Goal: Task Accomplishment & Management: Use online tool/utility

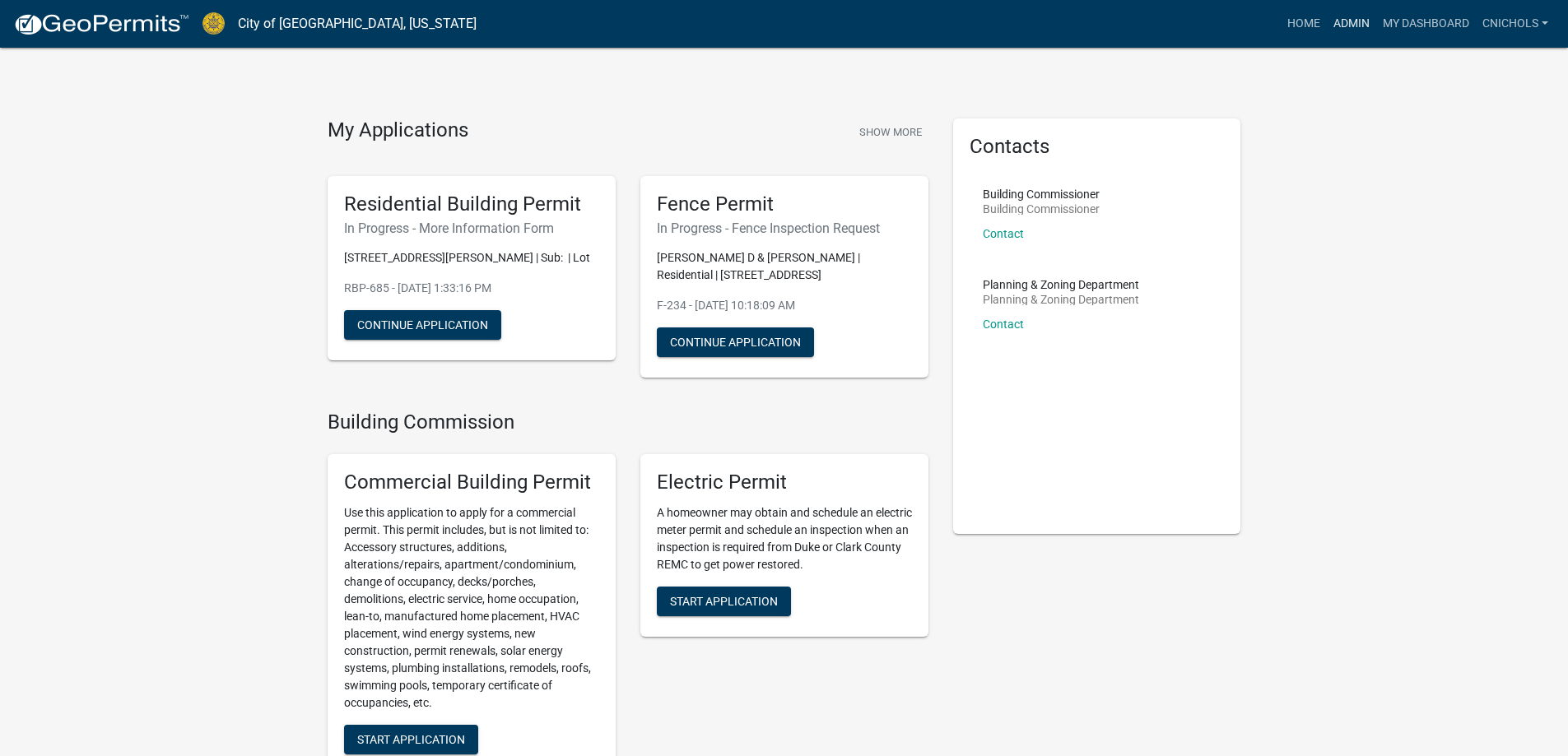
click at [1344, 21] on link "Admin" at bounding box center [1351, 23] width 50 height 31
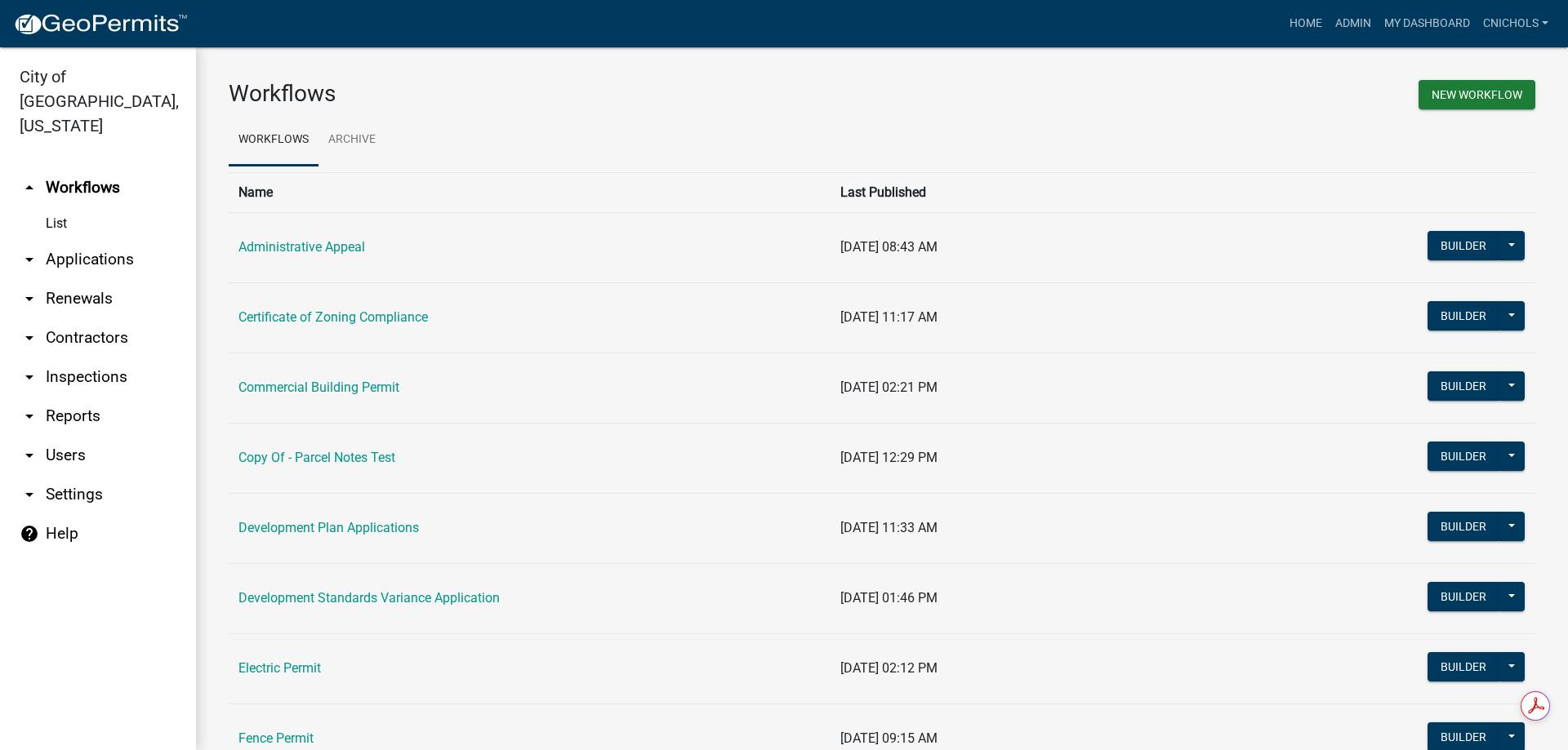
click at [88, 240] on link "arrow_drop_down Applications" at bounding box center [97, 259] width 196 height 40
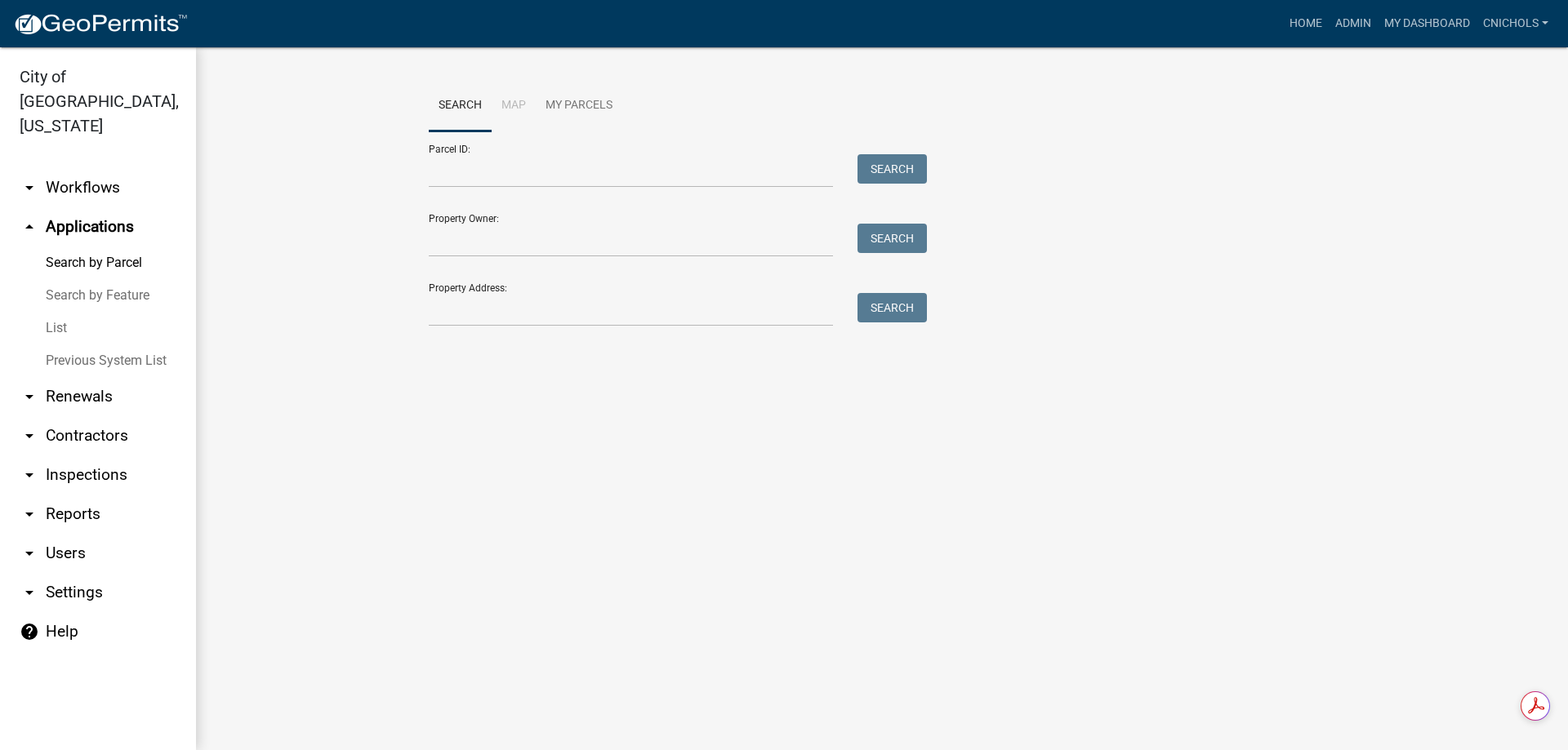
click at [59, 311] on link "List" at bounding box center [97, 328] width 196 height 33
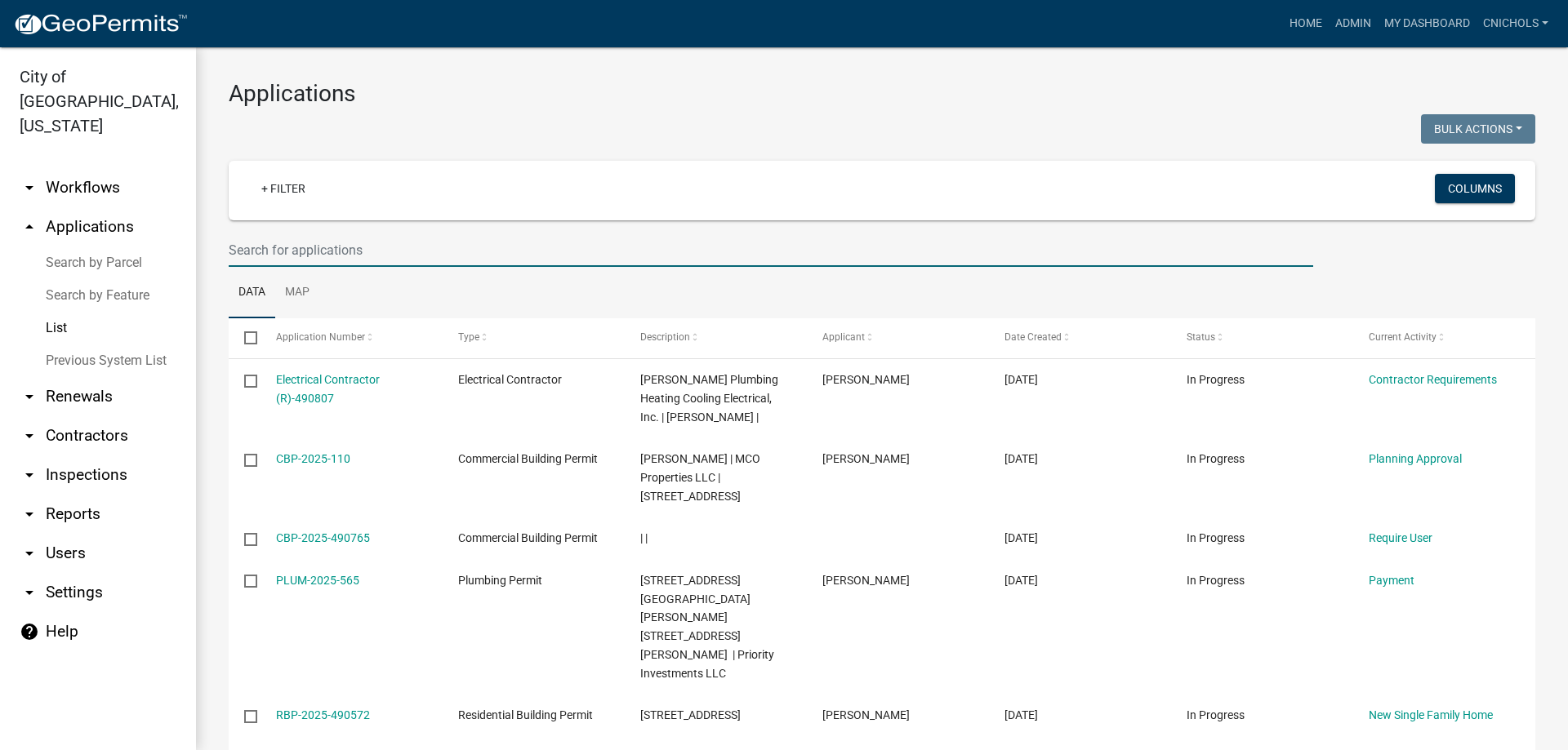
click at [263, 246] on input "text" at bounding box center [770, 250] width 1084 height 34
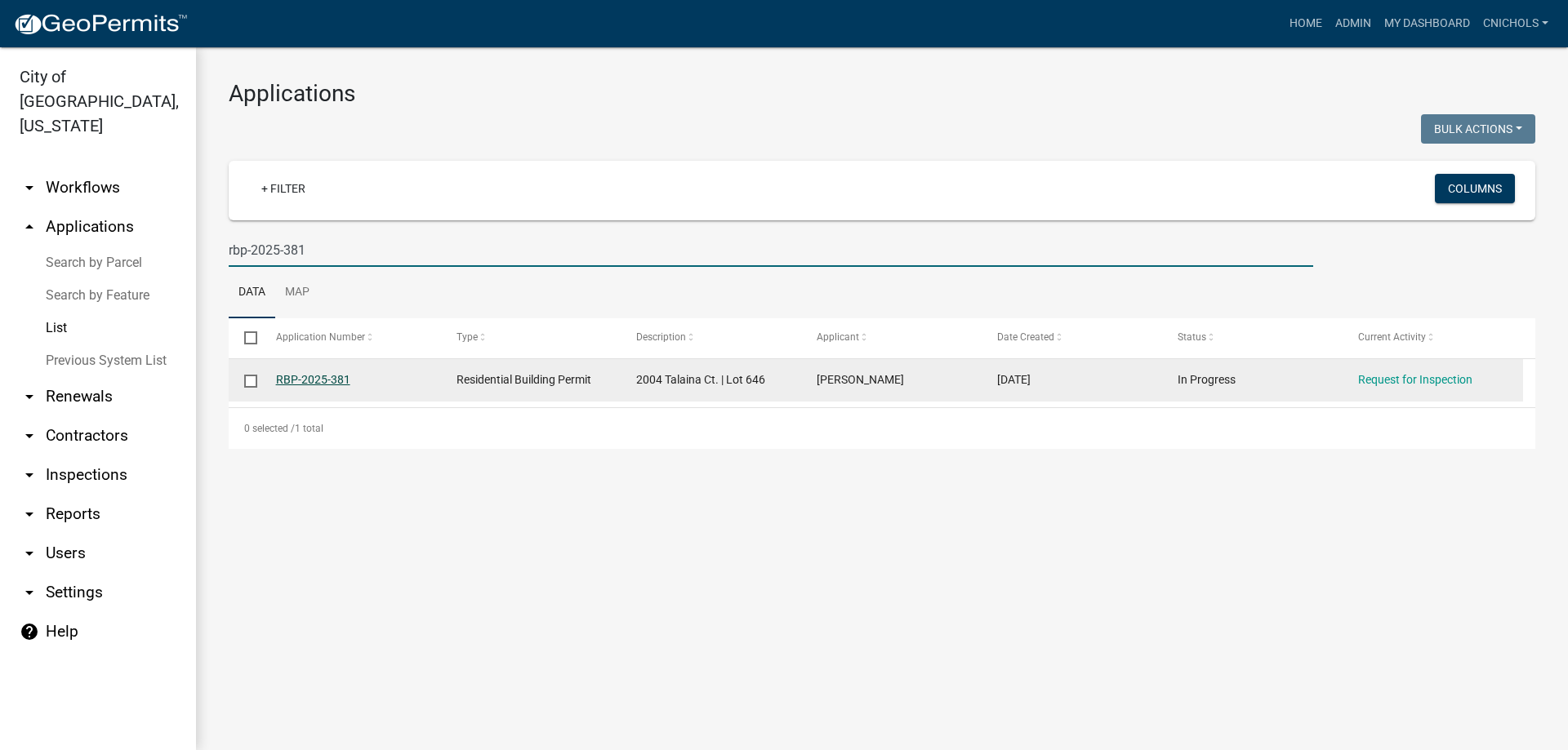
type input "rbp-2025-381"
click at [316, 377] on link "RBP-2025-381" at bounding box center [312, 380] width 74 height 13
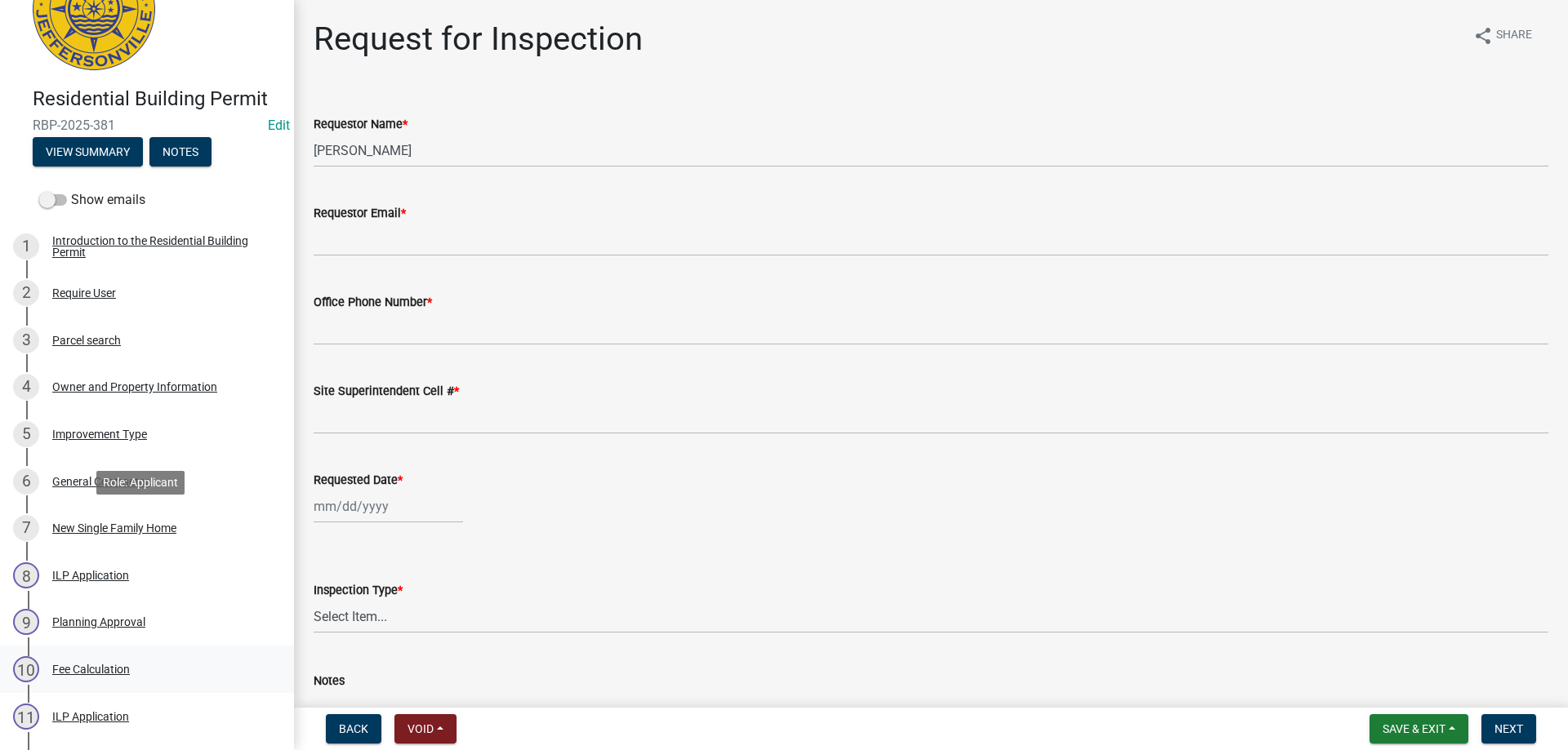
scroll to position [163, 0]
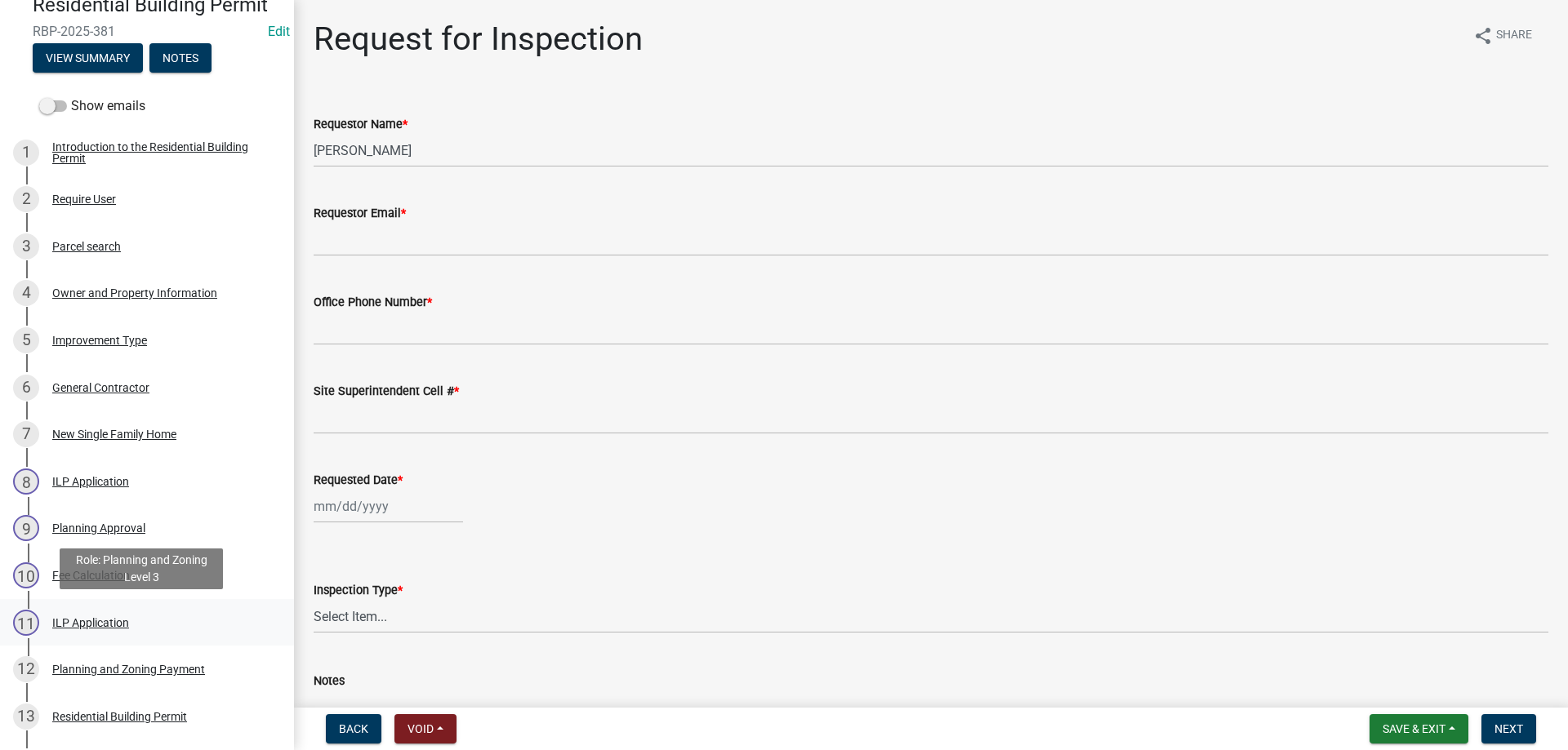
click at [67, 622] on div "ILP Application" at bounding box center [91, 623] width 77 height 12
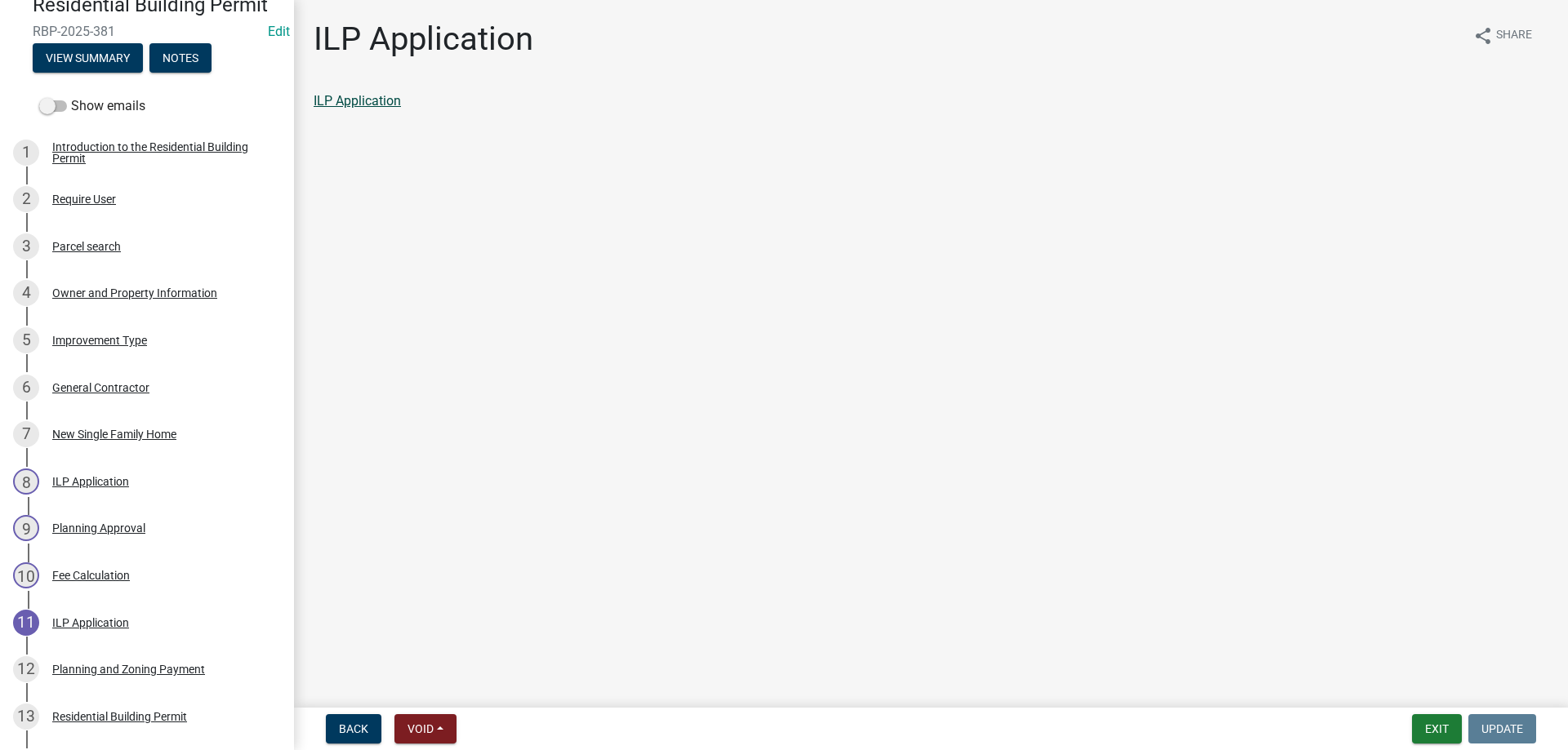
click at [374, 104] on link "ILP Application" at bounding box center [357, 101] width 88 height 15
click at [1431, 732] on button "Exit" at bounding box center [1437, 729] width 50 height 29
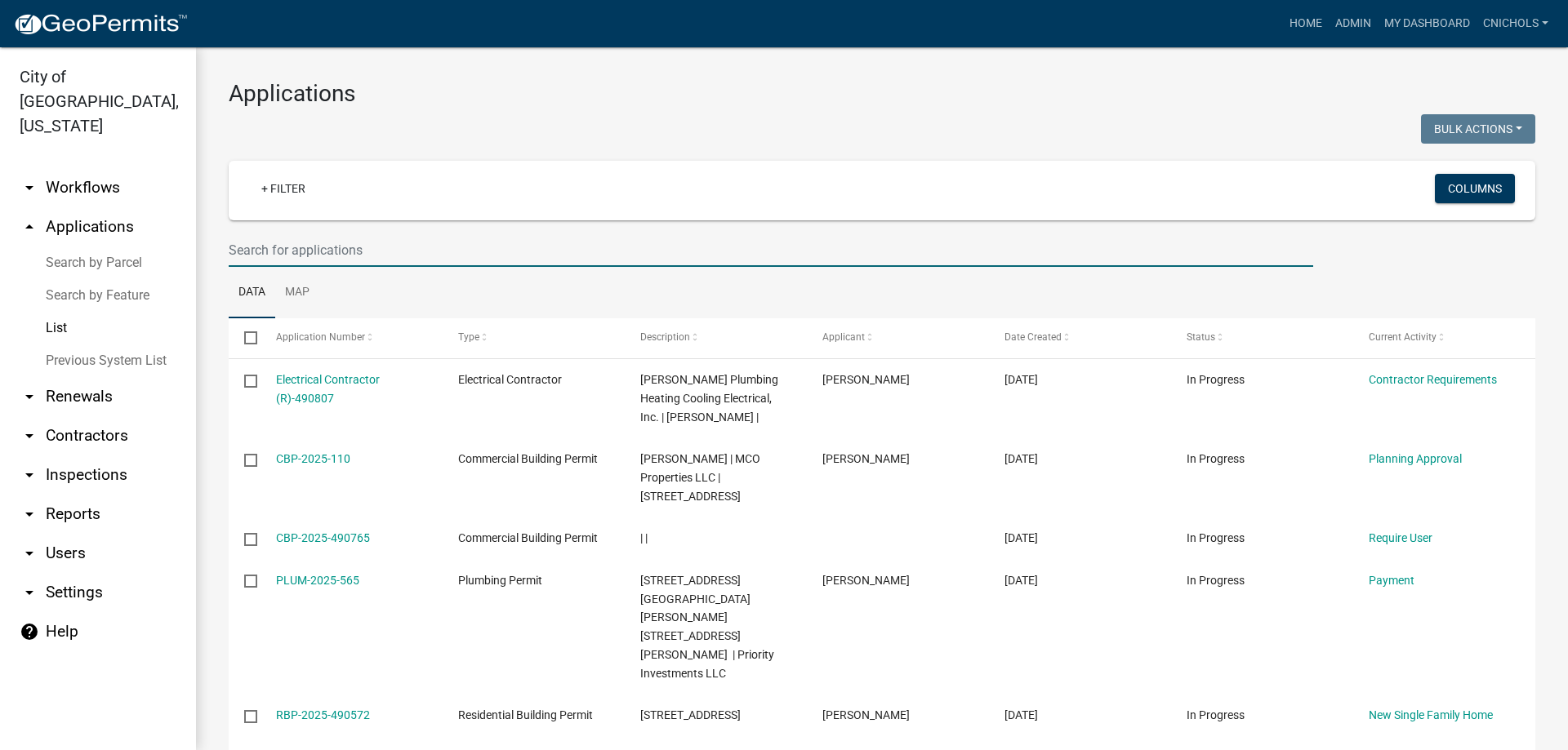
click at [294, 254] on input "text" at bounding box center [770, 250] width 1084 height 34
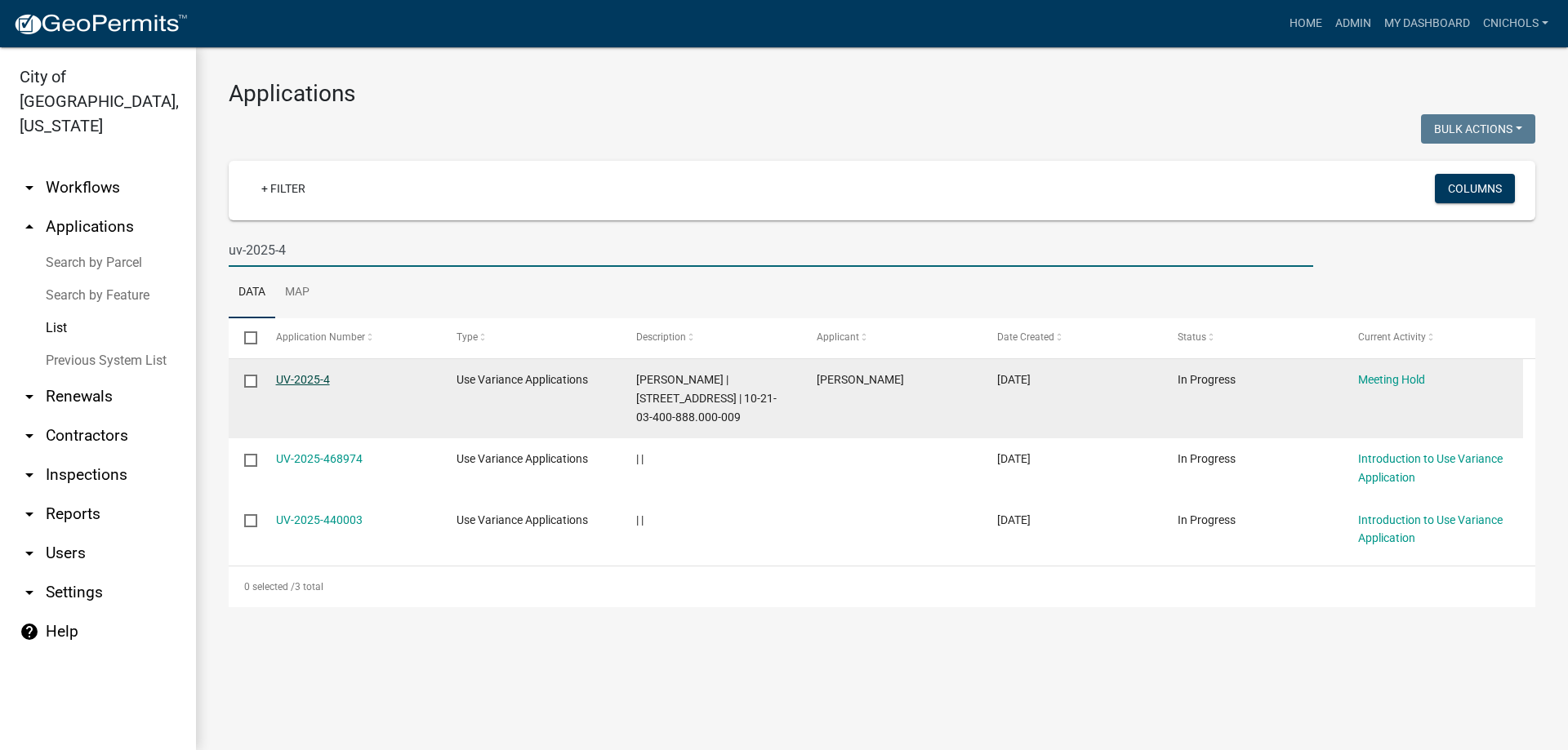
type input "uv-2025-4"
click at [309, 378] on link "UV-2025-4" at bounding box center [303, 380] width 54 height 13
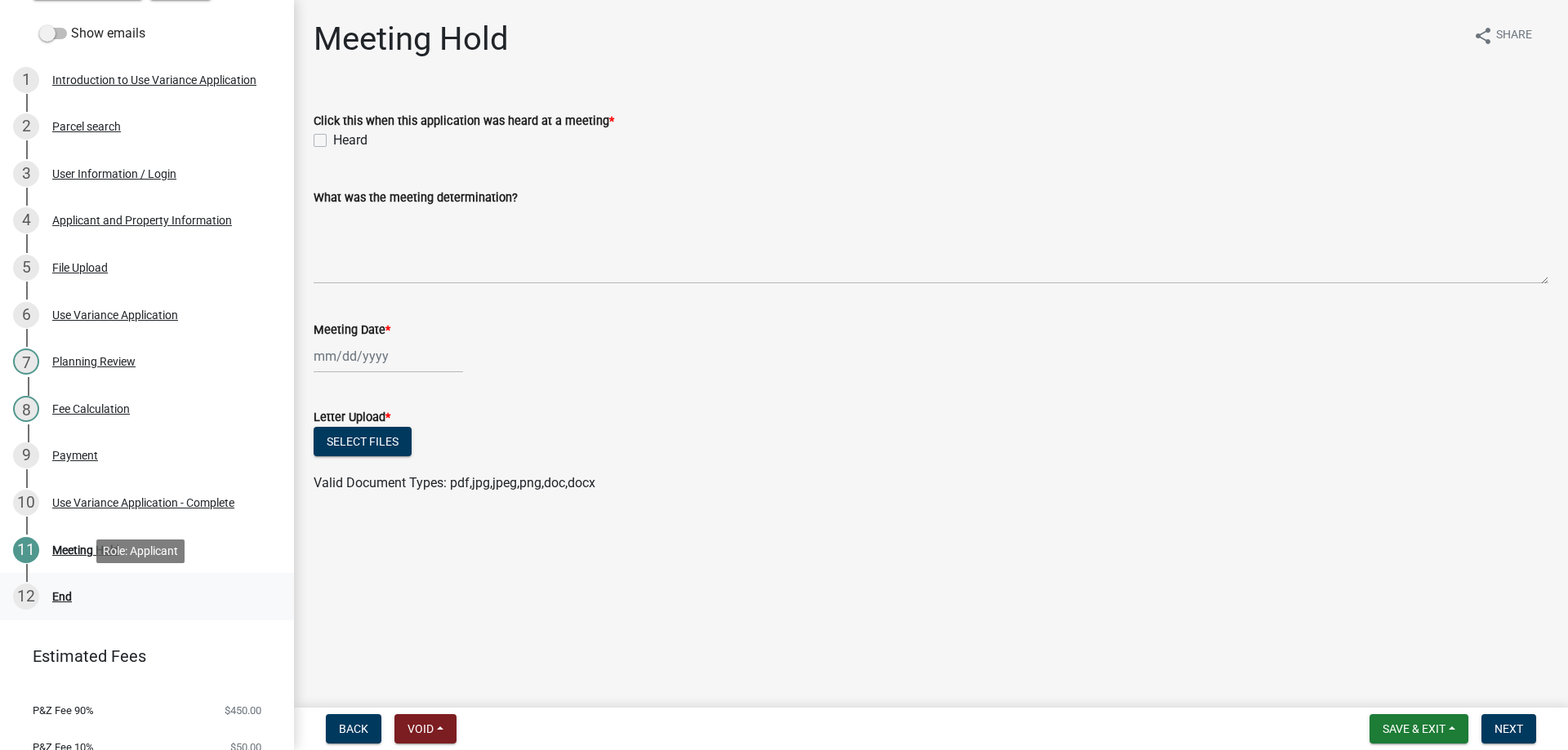
scroll to position [245, 0]
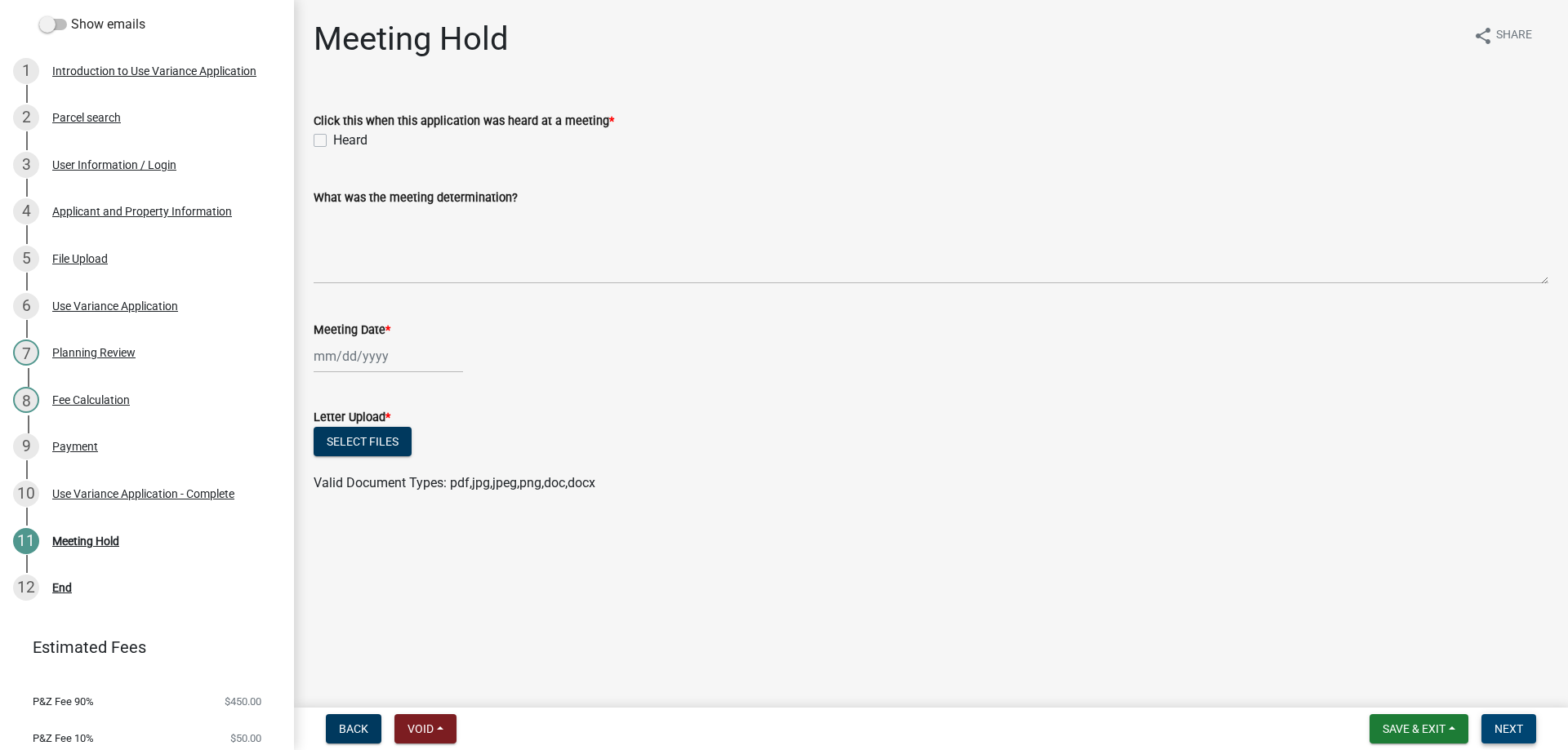
click at [1523, 727] on span "Next" at bounding box center [1508, 729] width 29 height 13
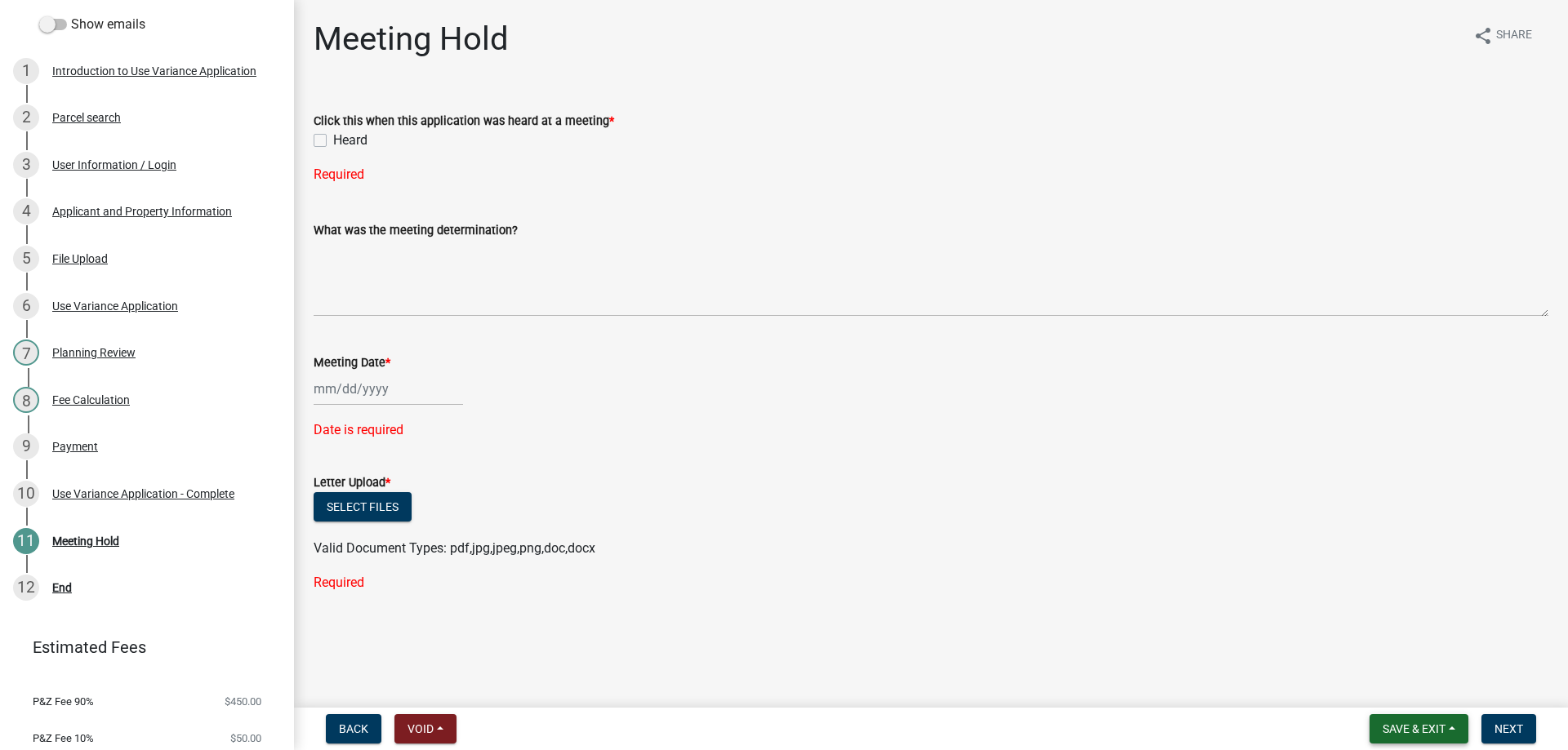
click at [1448, 729] on button "Save & Exit" at bounding box center [1419, 729] width 98 height 29
click at [1375, 682] on button "Save & Exit" at bounding box center [1402, 686] width 130 height 40
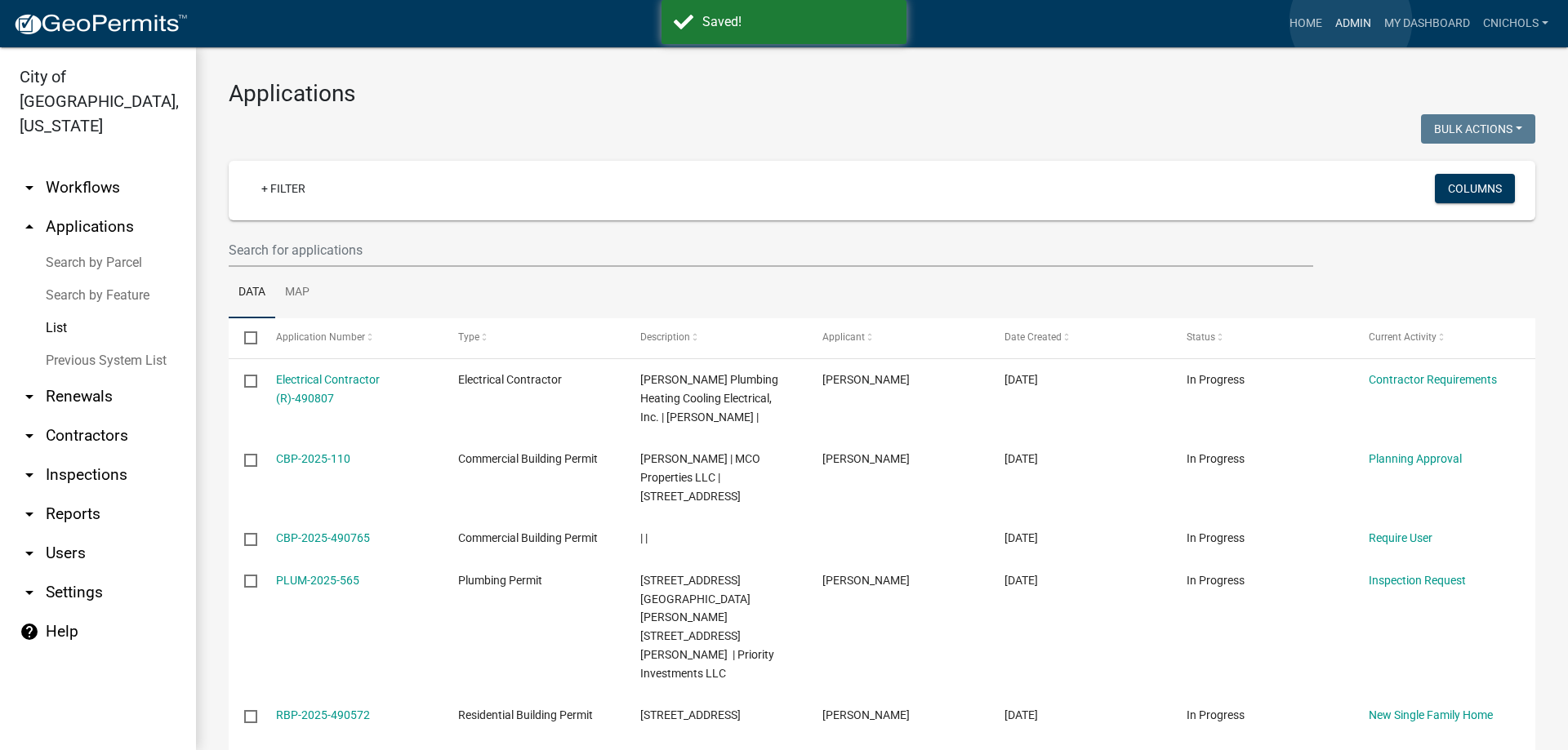
click at [1350, 21] on link "Admin" at bounding box center [1353, 23] width 49 height 31
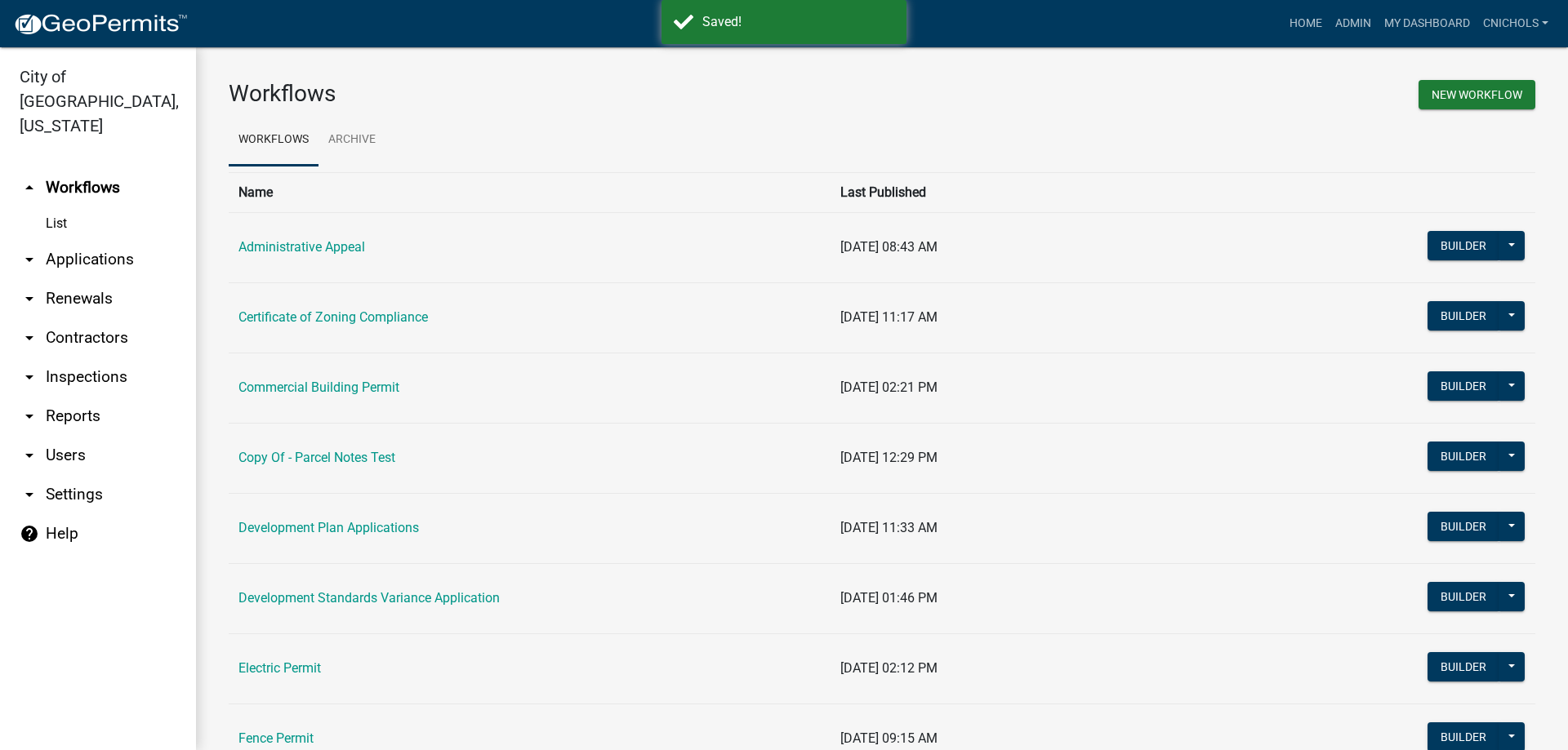
click at [60, 396] on link "arrow_drop_down Reports" at bounding box center [97, 415] width 196 height 40
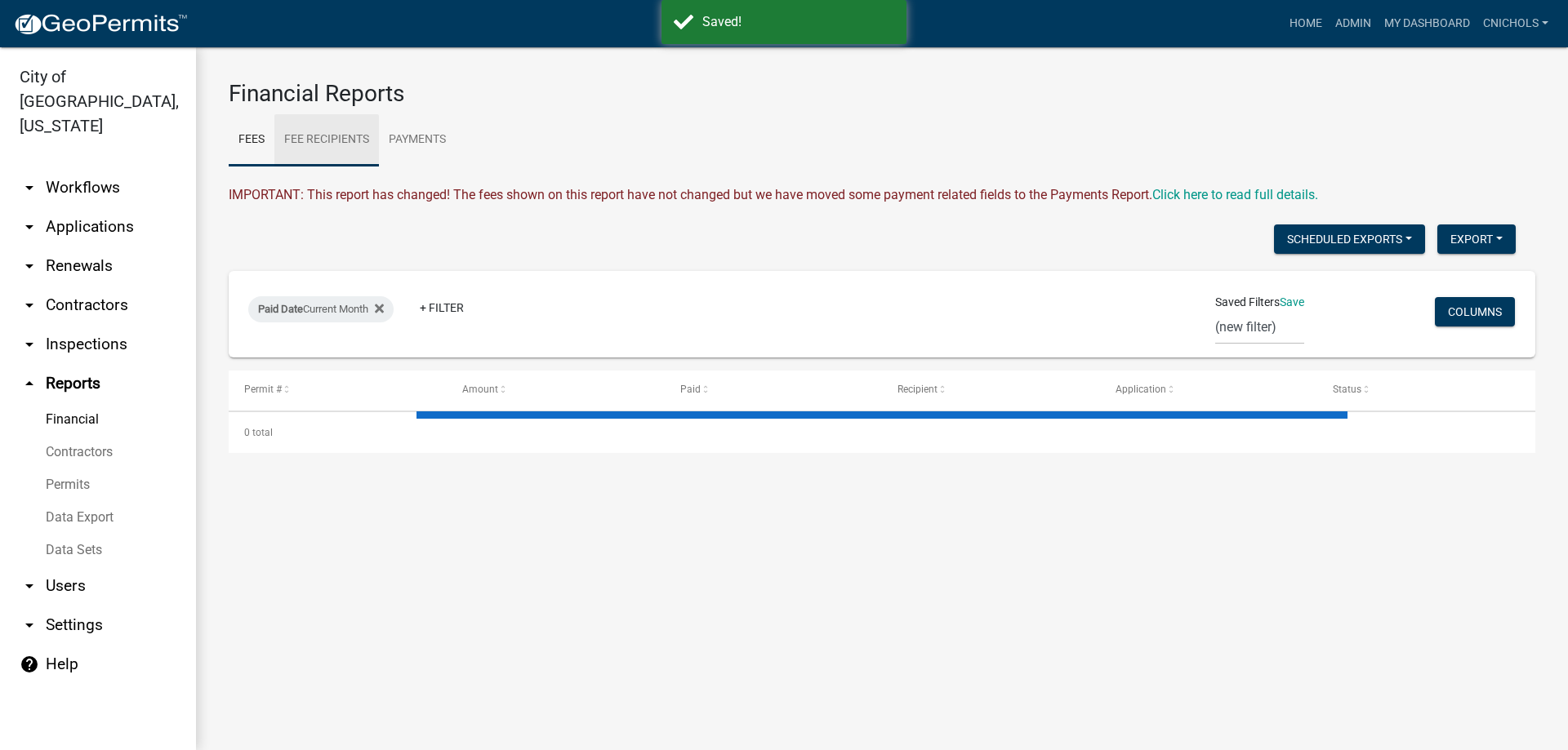
click at [343, 138] on link "Fee Recipients" at bounding box center [326, 141] width 104 height 52
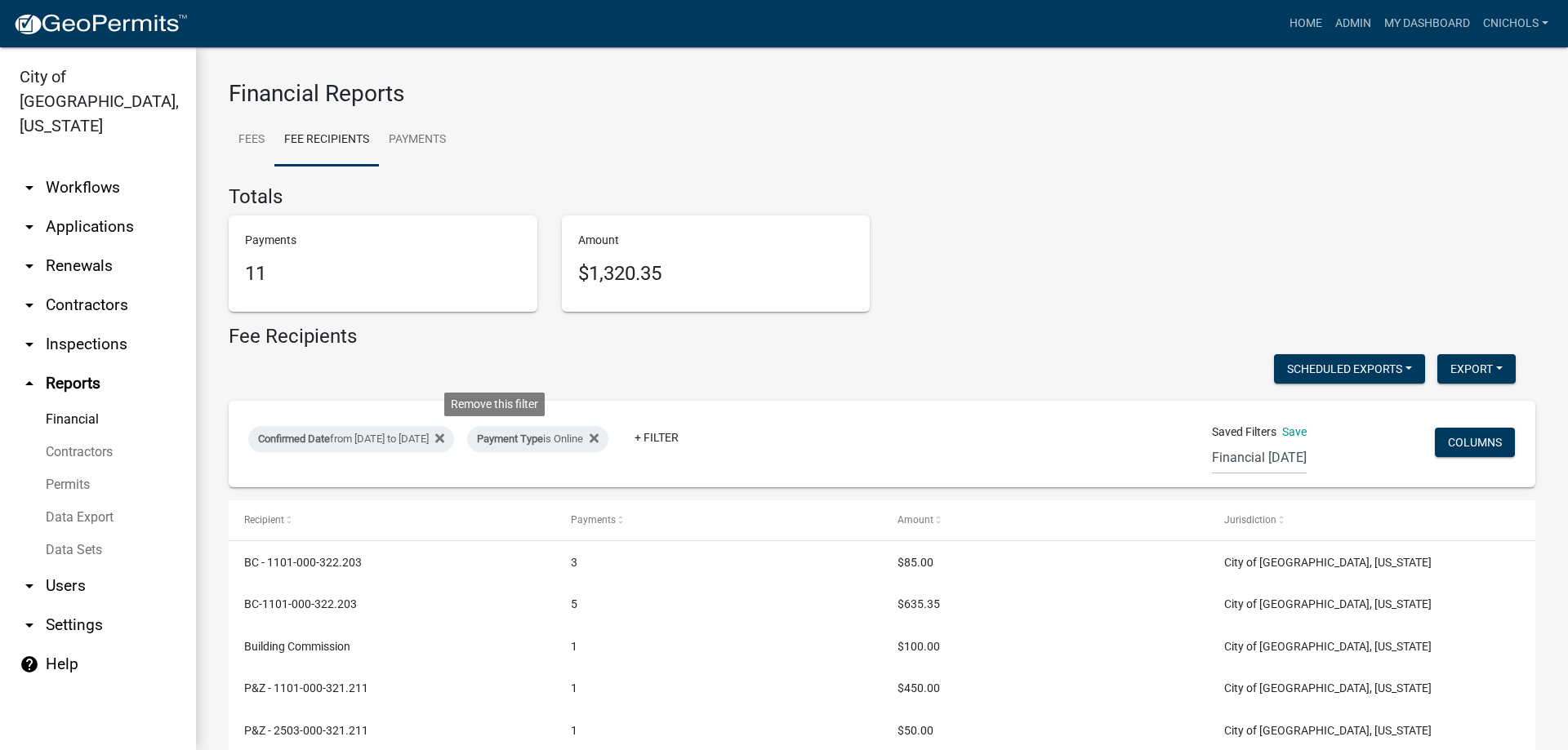
click at [445, 441] on icon at bounding box center [439, 438] width 9 height 9
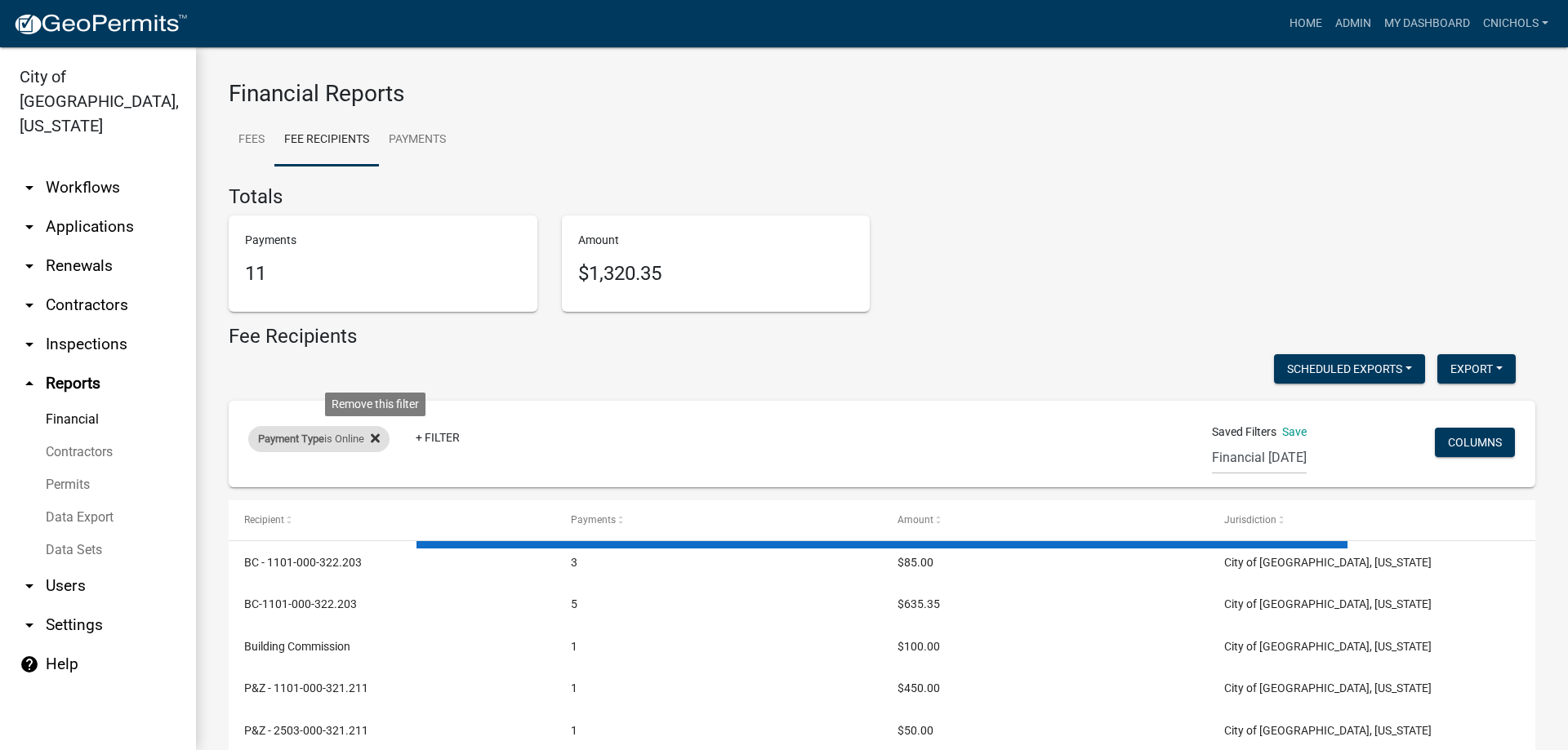
click at [379, 440] on icon at bounding box center [374, 438] width 9 height 9
click at [280, 447] on link "+ Filter" at bounding box center [283, 442] width 70 height 29
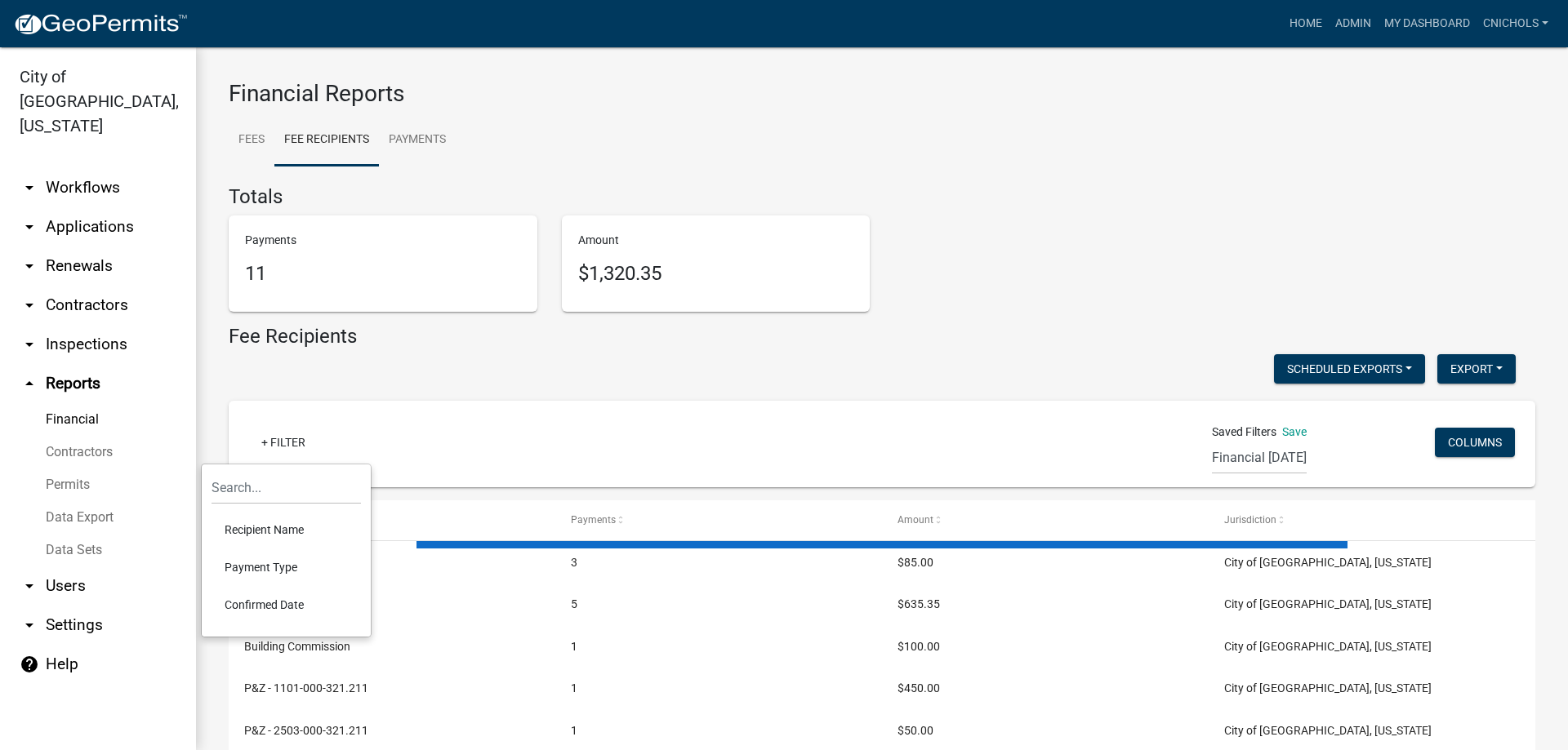
click at [282, 599] on li "Confirmed Date" at bounding box center [285, 604] width 149 height 38
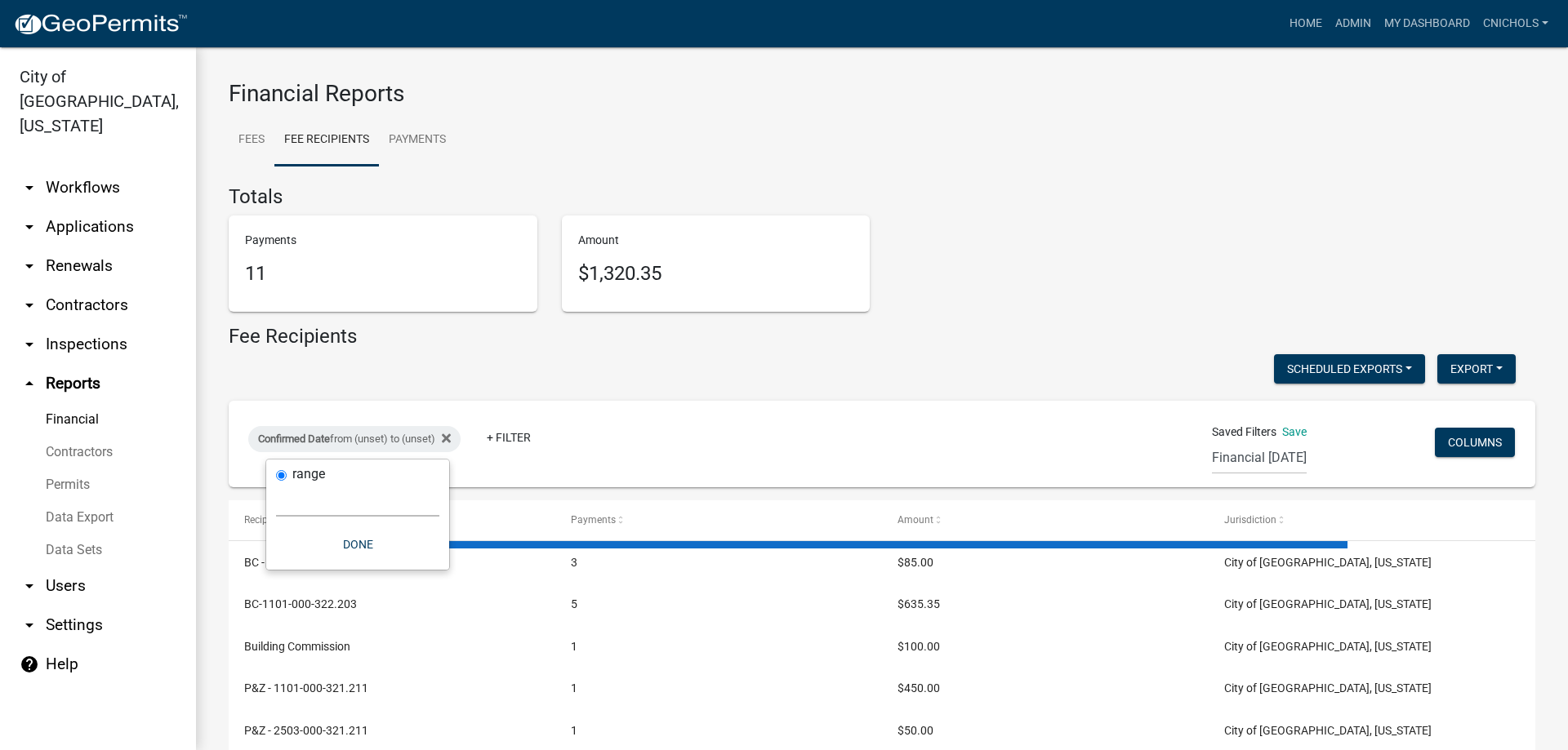
click at [316, 508] on select "[DATE] [DATE] Current Week Previous Week Current Month Last Month Current Calen…" at bounding box center [357, 499] width 163 height 34
select select "custom"
click at [276, 483] on select "[DATE] [DATE] Current Week Previous Week Current Month Last Month Current Calen…" at bounding box center [357, 499] width 163 height 34
click at [430, 567] on input "date" at bounding box center [357, 569] width 163 height 34
type input "[DATE]"
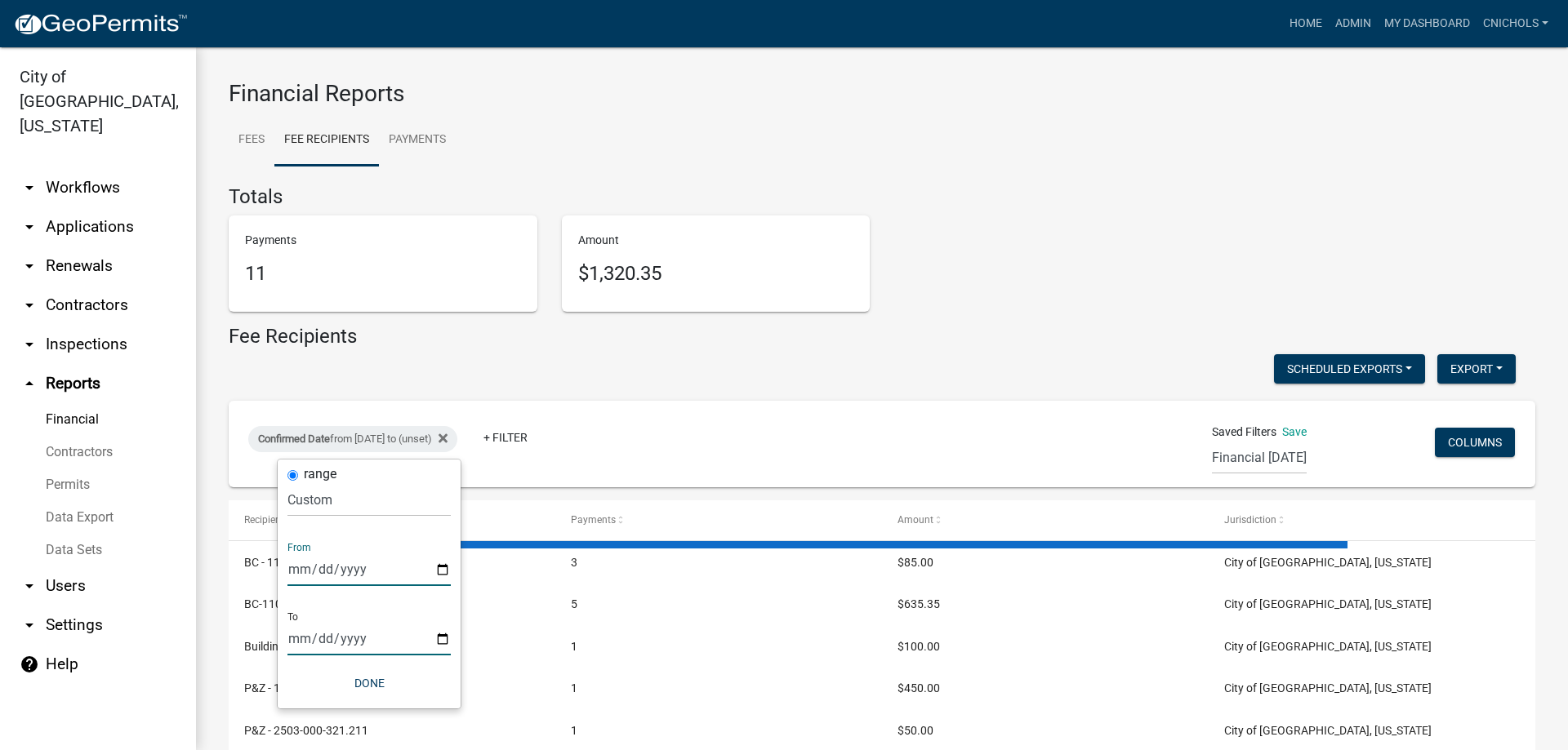
drag, startPoint x: 445, startPoint y: 635, endPoint x: 440, endPoint y: 623, distance: 13.0
click at [445, 633] on input "date" at bounding box center [368, 638] width 163 height 34
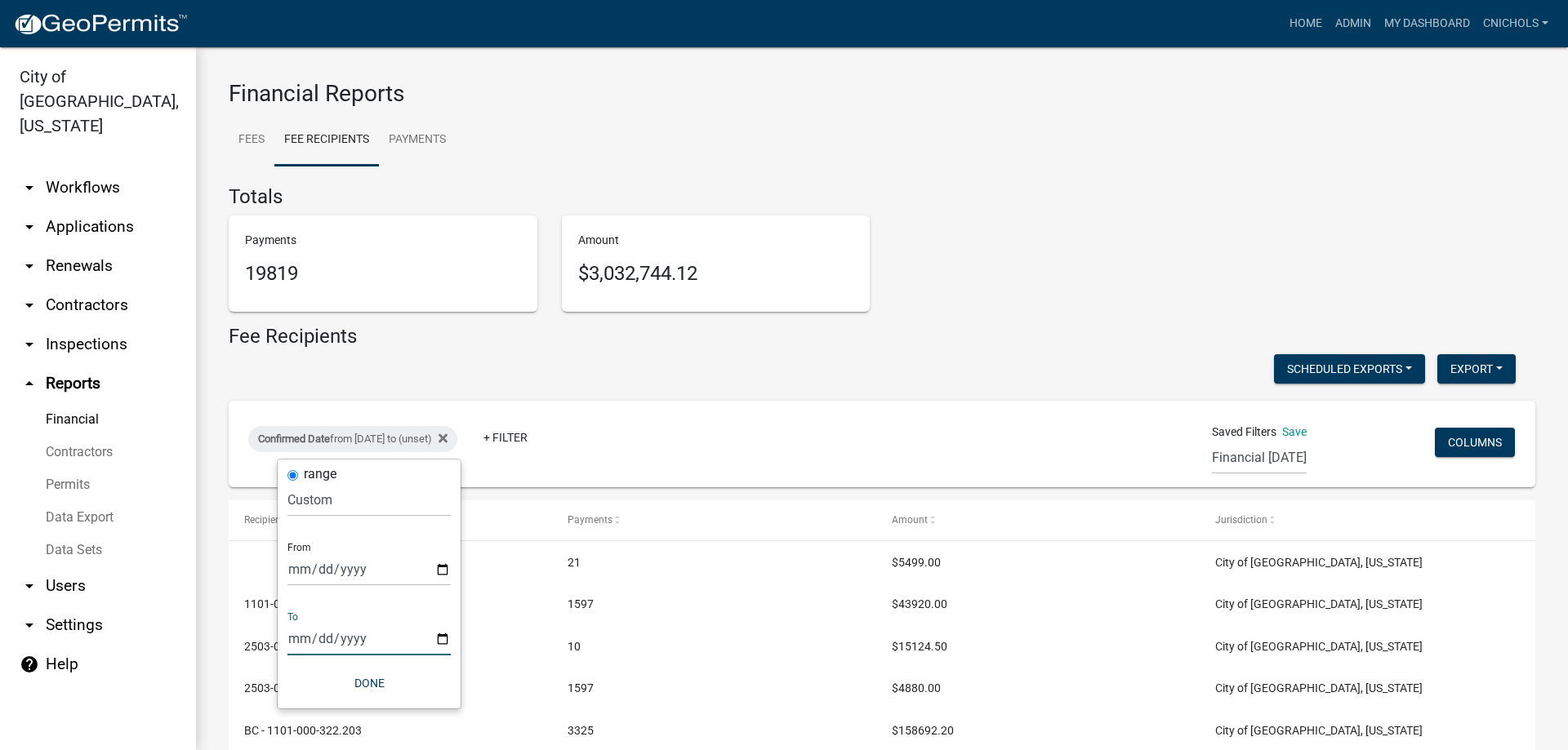
type input "[DATE]"
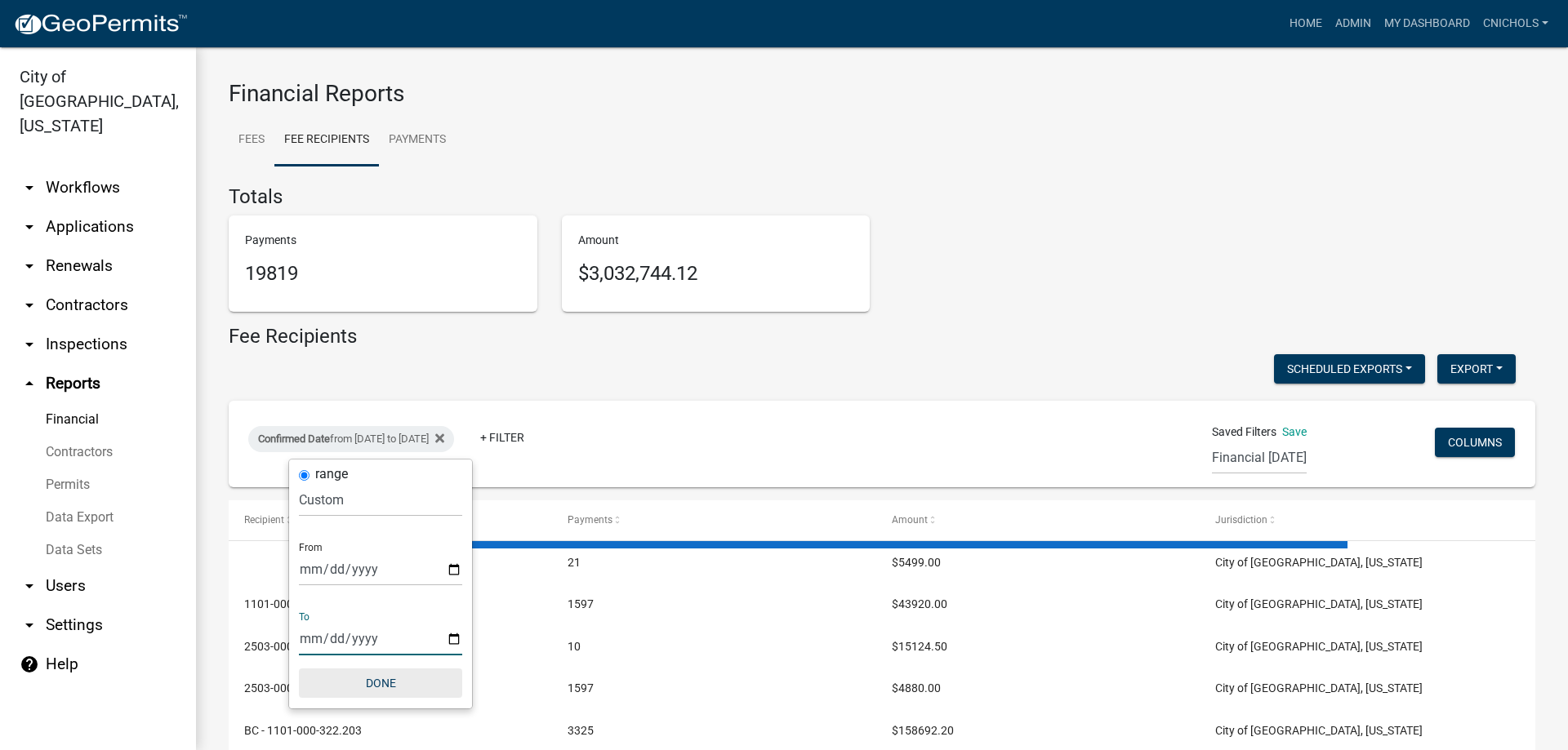
drag, startPoint x: 368, startPoint y: 682, endPoint x: 394, endPoint y: 652, distance: 39.7
click at [370, 682] on button "Done" at bounding box center [380, 683] width 163 height 29
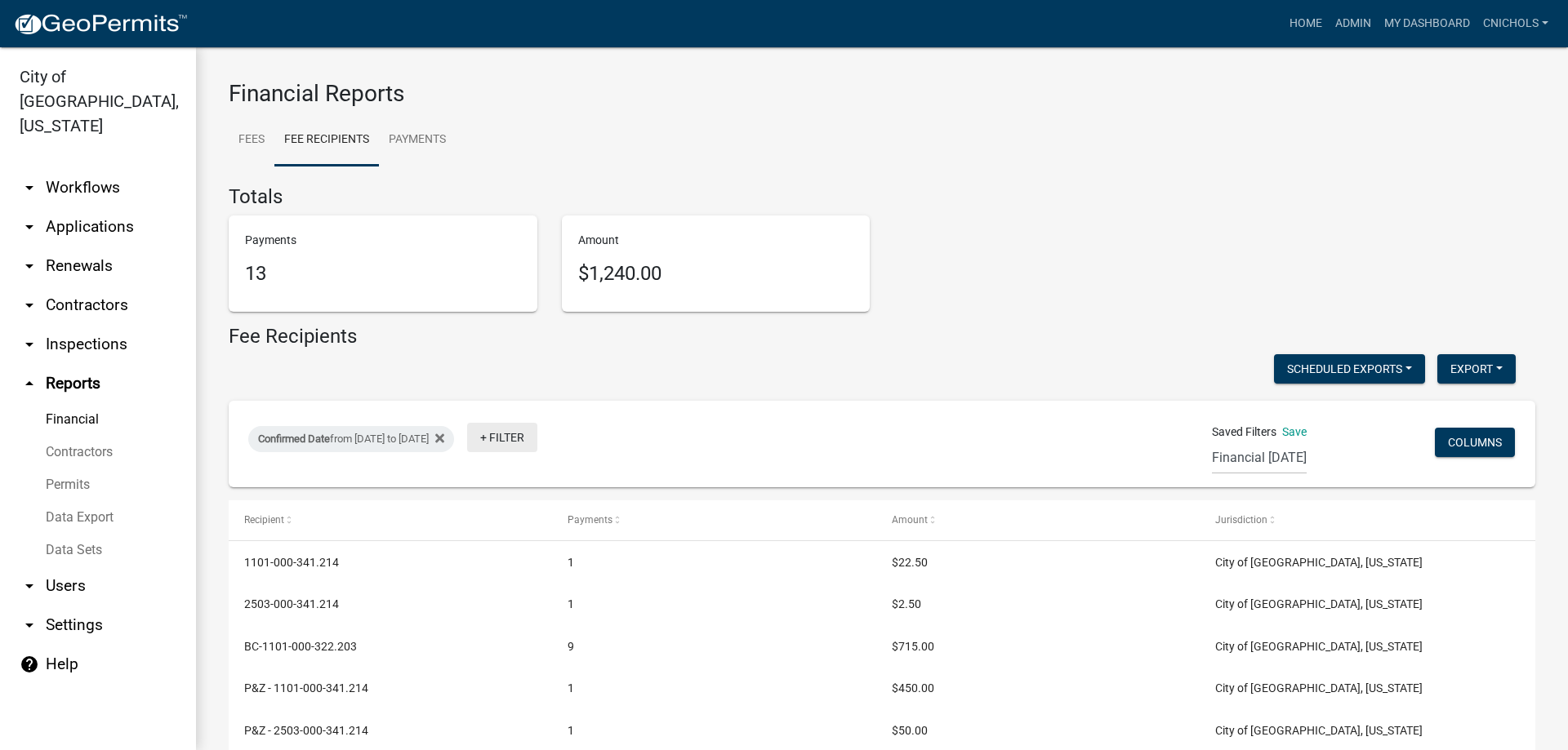
click at [537, 436] on link "+ Filter" at bounding box center [501, 438] width 70 height 29
click at [521, 562] on li "Payment Type" at bounding box center [563, 562] width 149 height 38
click at [523, 503] on select "Select an option Online CreditCardPOS Check Cash" at bounding box center [576, 499] width 163 height 34
select select "Online"
click at [516, 483] on select "Select an option Online CreditCardPOS Check Cash" at bounding box center [576, 499] width 163 height 34
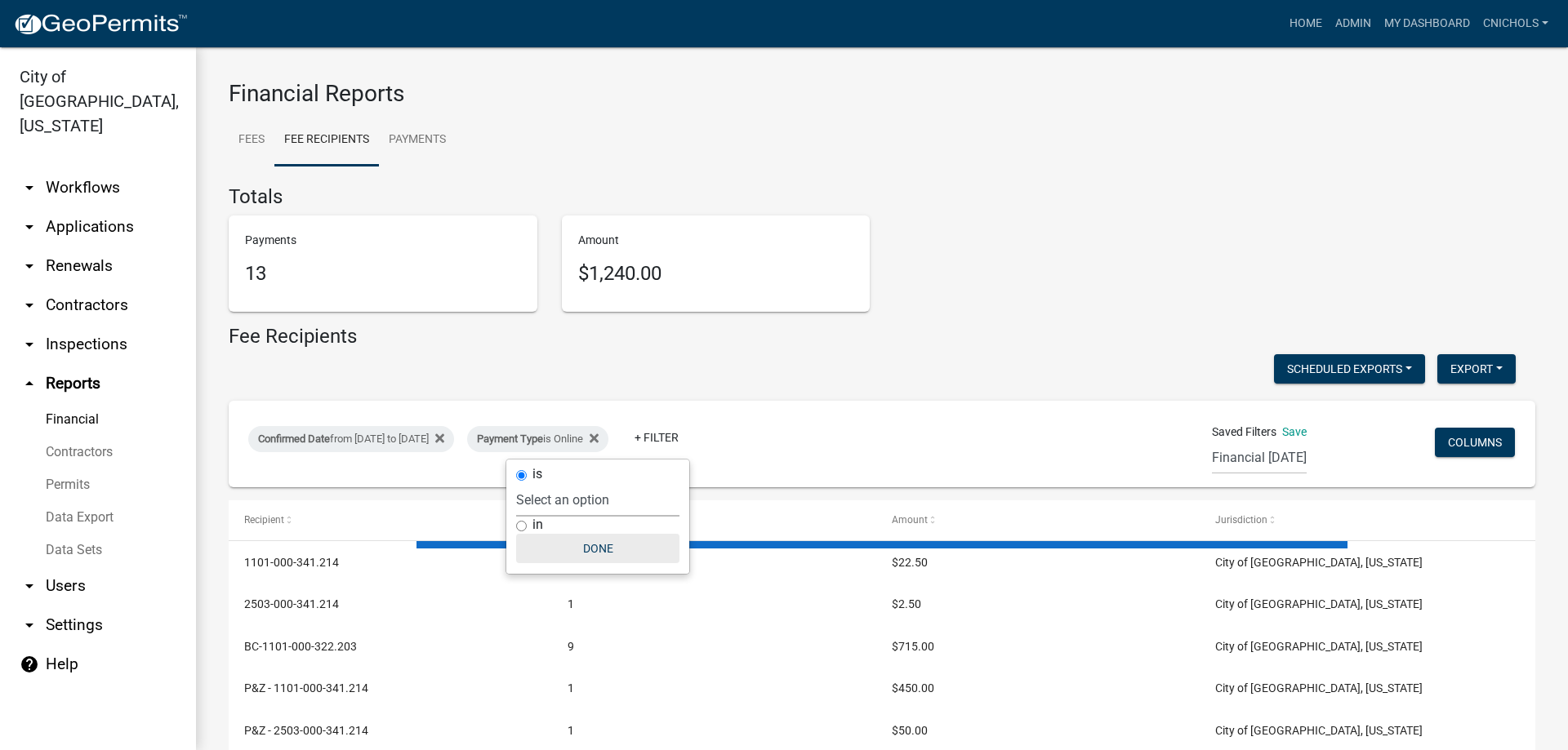
click at [594, 543] on button "Done" at bounding box center [597, 549] width 163 height 29
